Goal: Task Accomplishment & Management: Complete application form

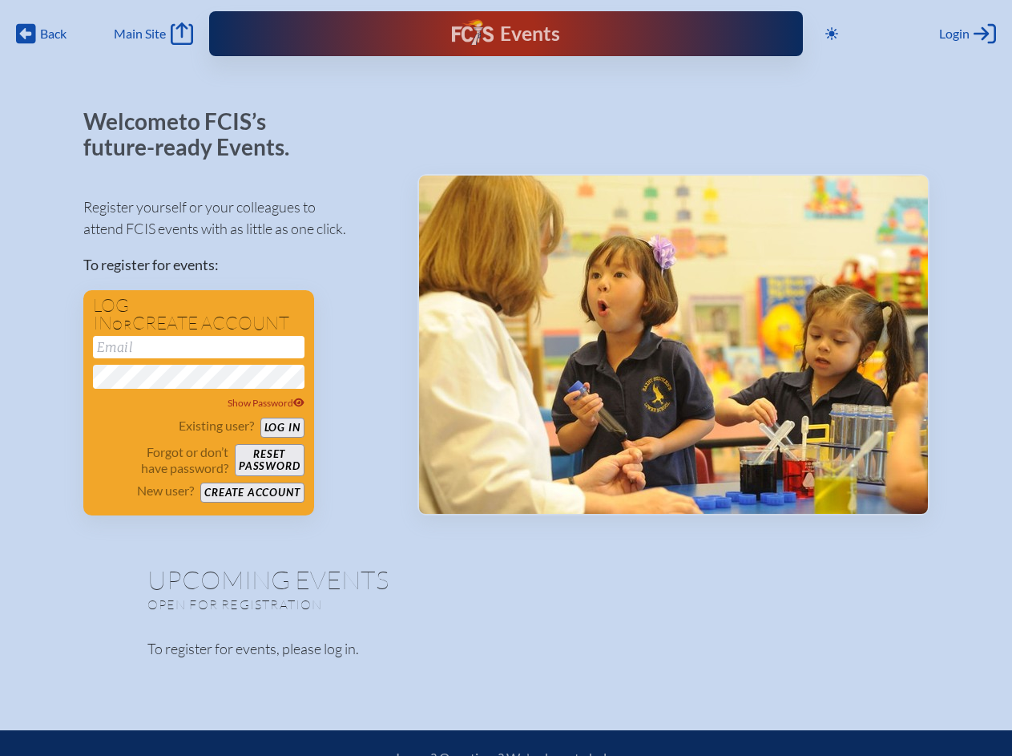
click at [42, 34] on span "Back" at bounding box center [53, 34] width 26 height 16
click at [834, 34] on icon at bounding box center [832, 33] width 13 height 13
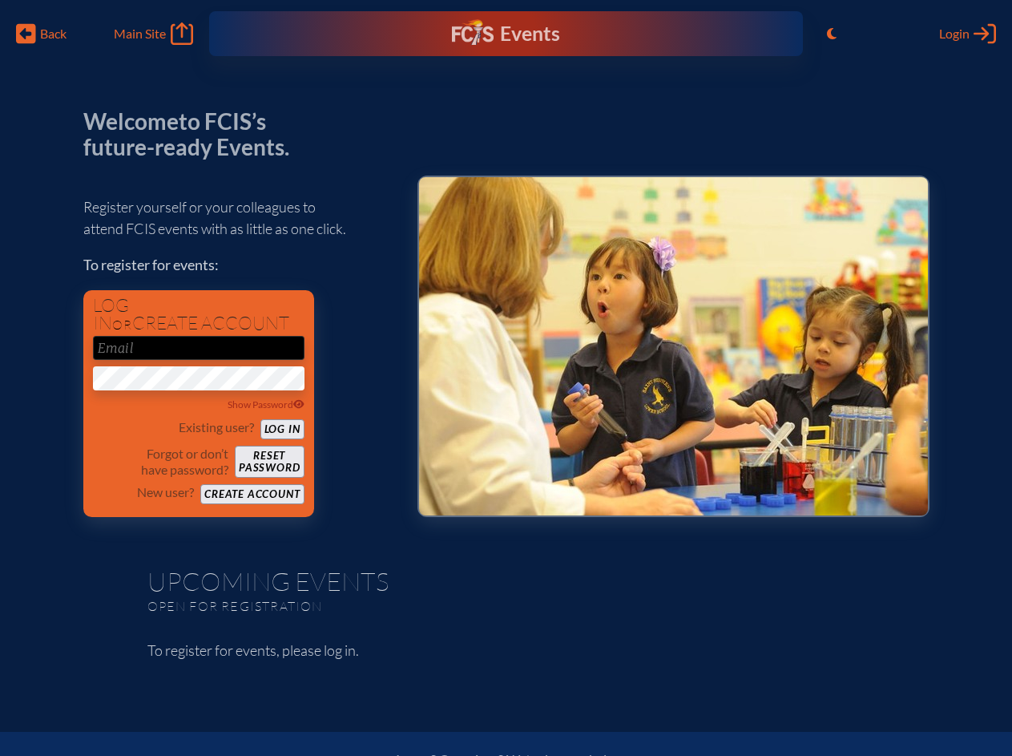
click at [968, 34] on span "Login" at bounding box center [954, 34] width 30 height 16
click at [199, 403] on div "Show Password" at bounding box center [199, 405] width 212 height 16
